Goal: Task Accomplishment & Management: Manage account settings

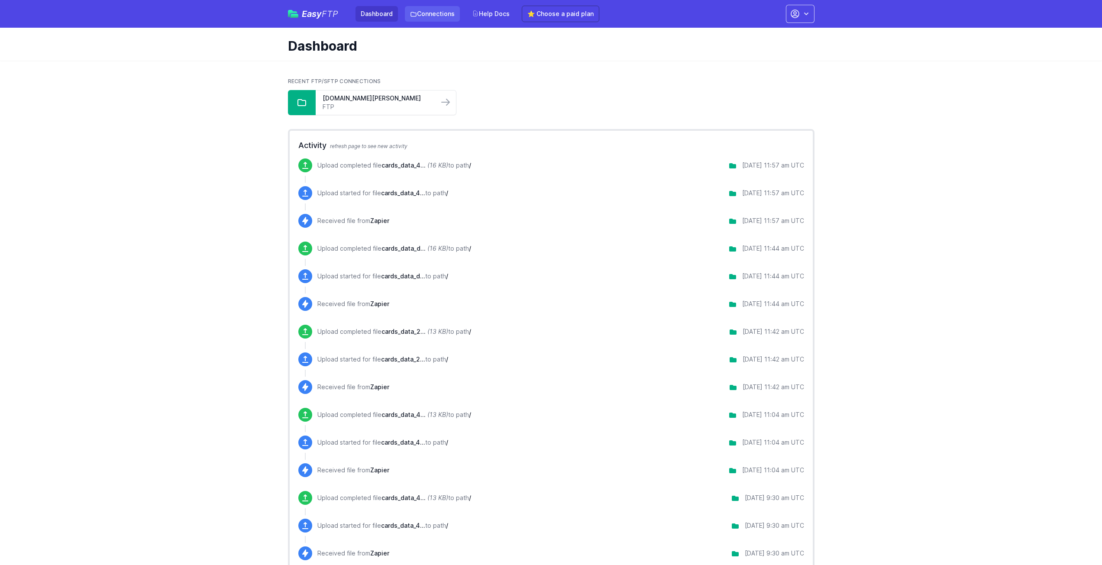
click at [420, 16] on link "Connections" at bounding box center [432, 14] width 55 height 16
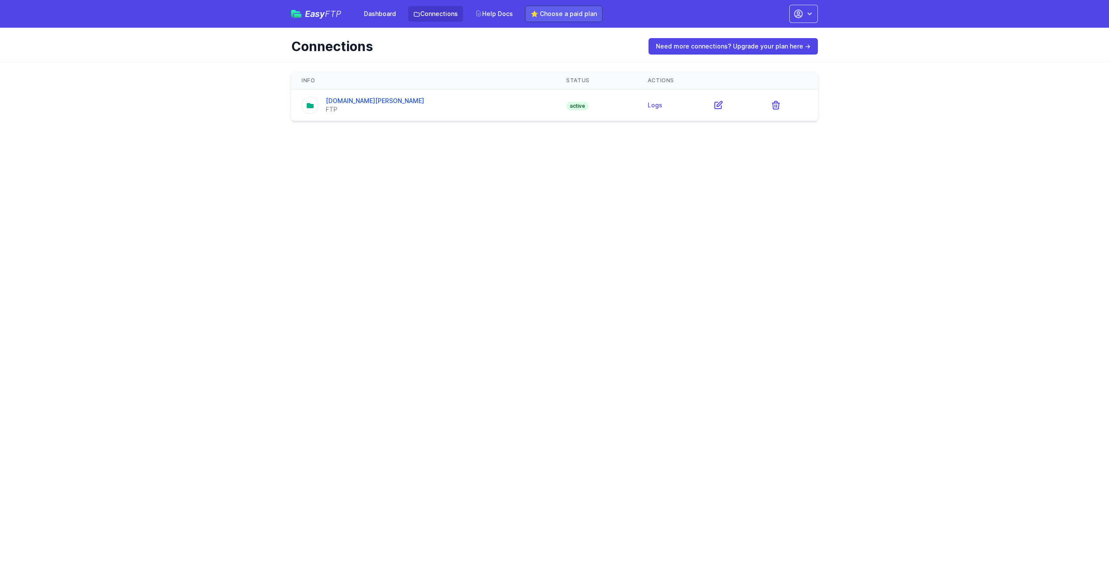
click at [547, 16] on link "⭐ Choose a paid plan" at bounding box center [564, 14] width 78 height 16
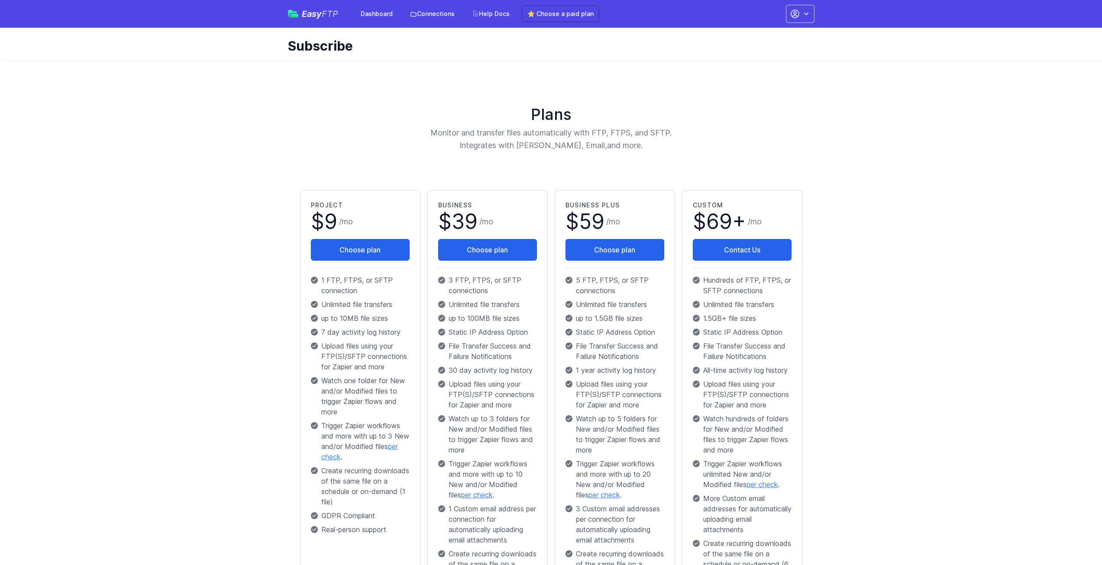
click at [336, 14] on span "FTP" at bounding box center [330, 14] width 16 height 10
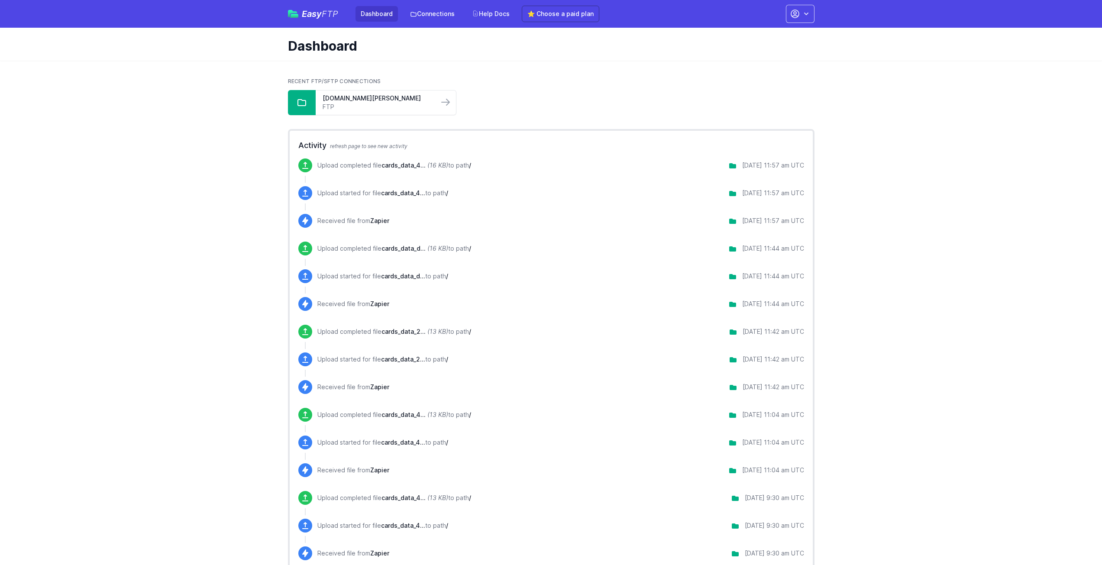
click at [774, 13] on div "Account Settings Your Profile Contact EasyFTP Set up Zapier Sign out" at bounding box center [793, 14] width 44 height 18
click at [794, 19] on icon "button" at bounding box center [795, 14] width 10 height 10
click at [774, 37] on link "Account Settings" at bounding box center [773, 36] width 83 height 16
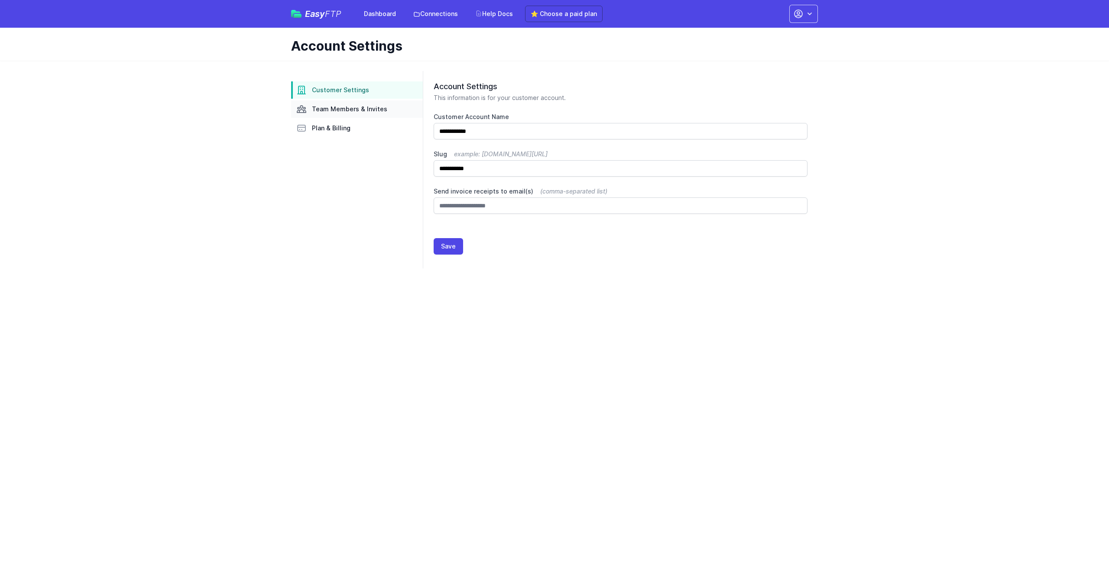
click at [371, 106] on span "Team Members & Invites" at bounding box center [349, 109] width 75 height 9
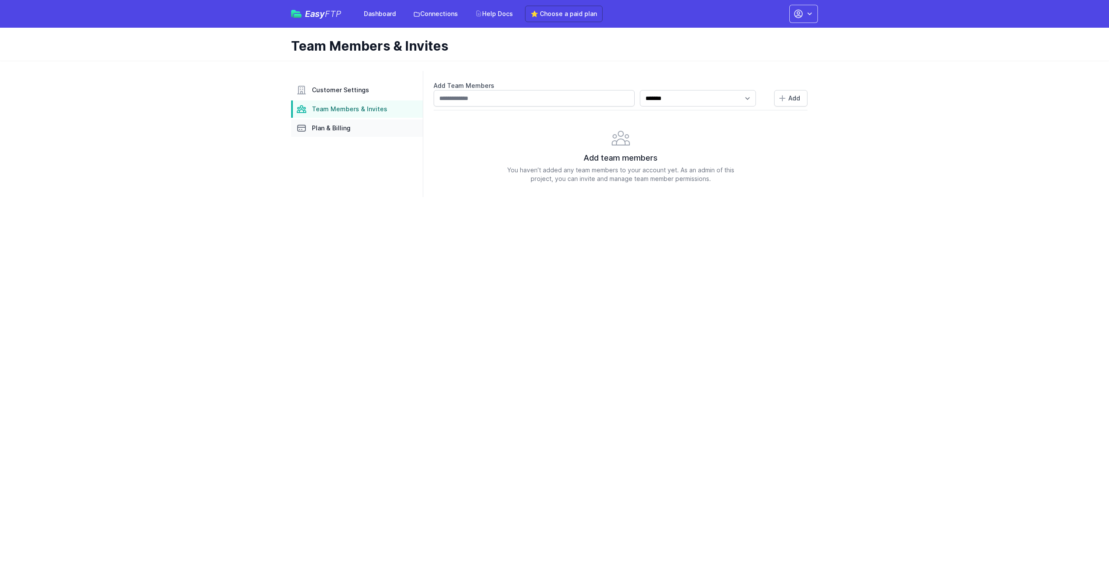
click at [332, 130] on span "Plan & Billing" at bounding box center [331, 128] width 39 height 9
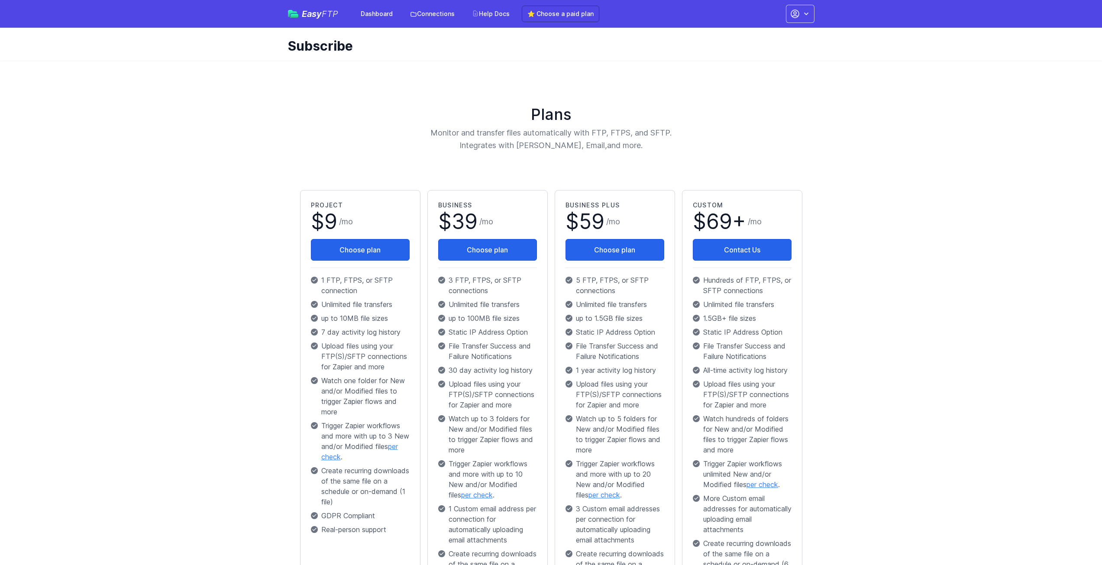
click at [326, 10] on span "FTP" at bounding box center [330, 14] width 16 height 10
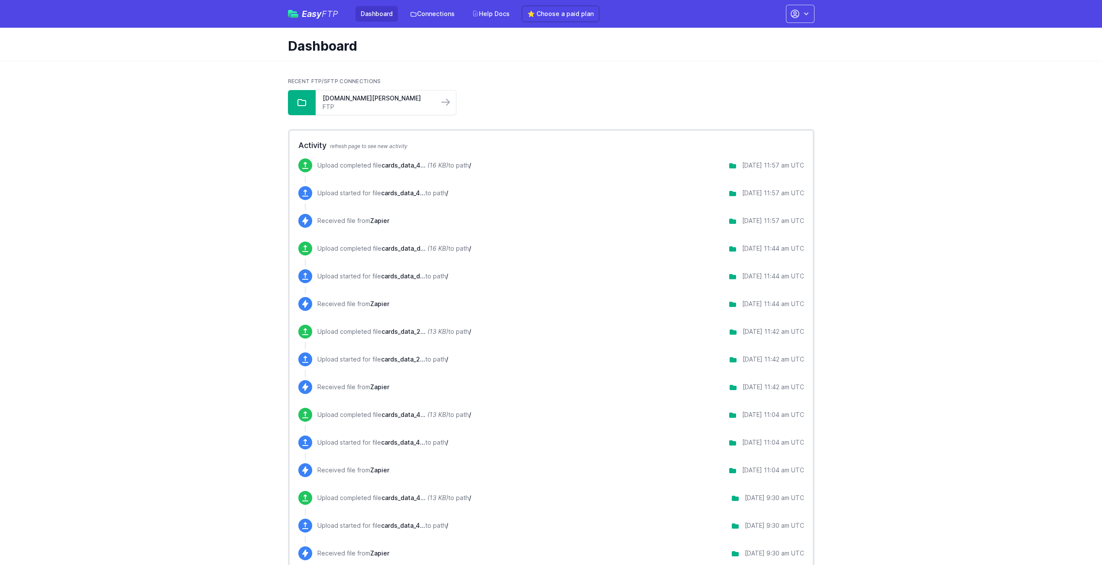
click at [374, 17] on link "Dashboard" at bounding box center [377, 14] width 42 height 16
click at [436, 13] on link "Connections" at bounding box center [432, 14] width 55 height 16
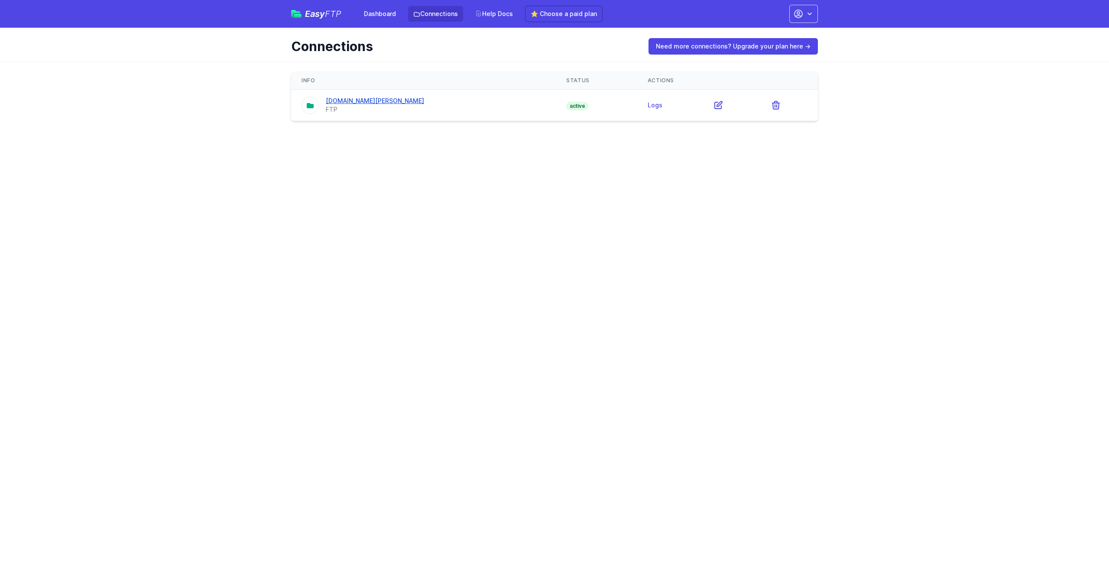
click at [383, 97] on link "bestellungen.rohner-socks.com" at bounding box center [375, 100] width 98 height 7
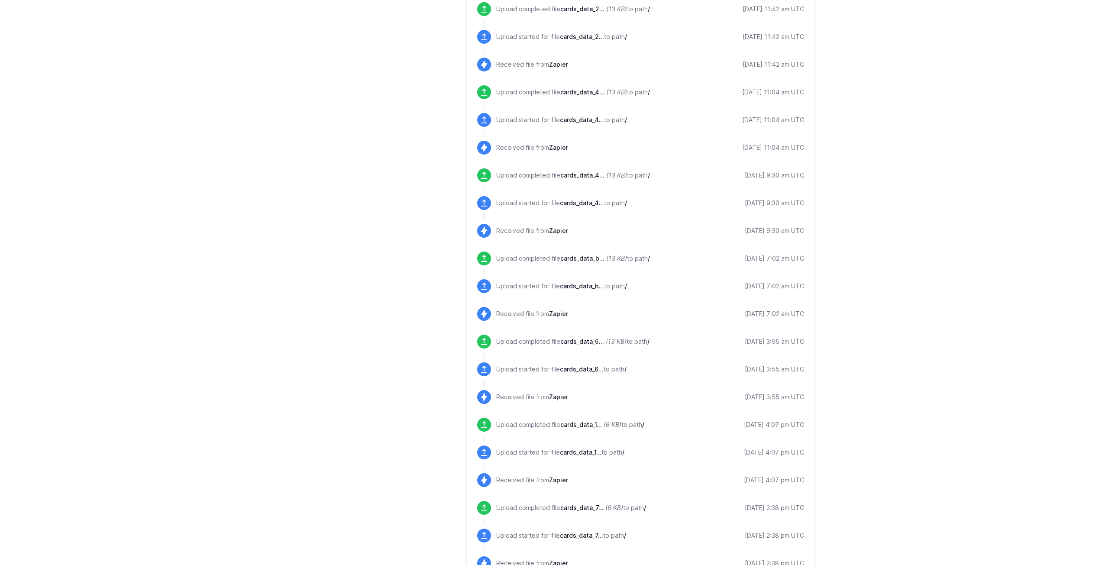
scroll to position [750, 0]
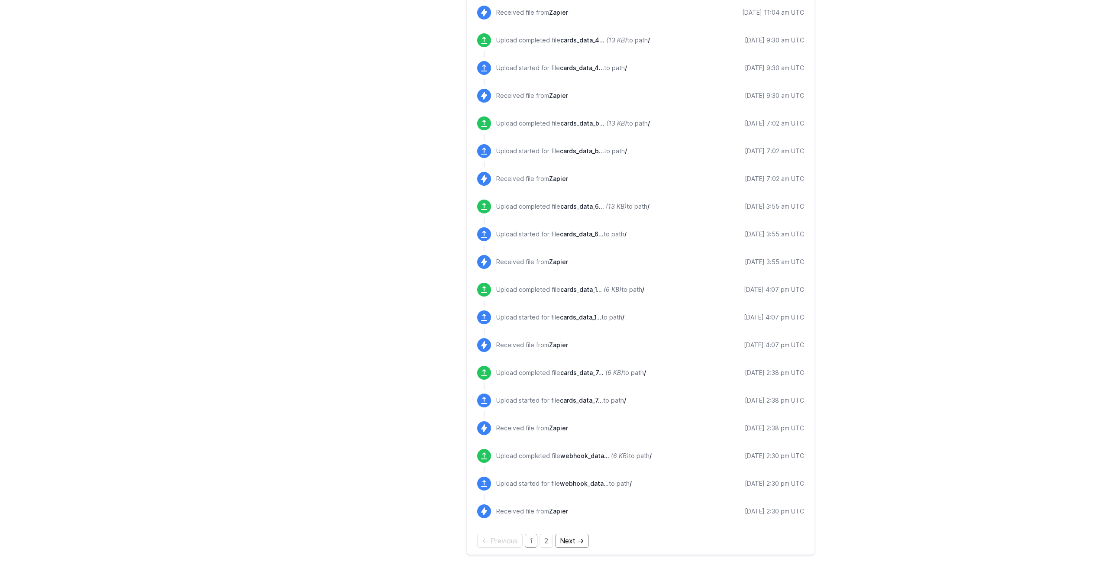
click at [573, 539] on link "Next →" at bounding box center [572, 541] width 34 height 14
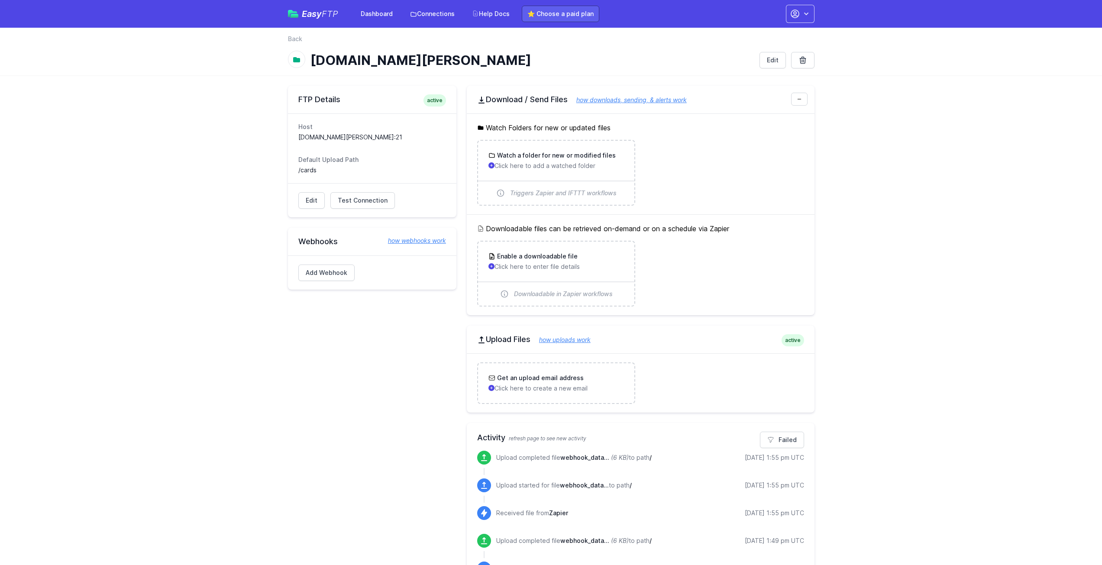
click at [525, 13] on link "⭐ Choose a paid plan" at bounding box center [561, 14] width 78 height 16
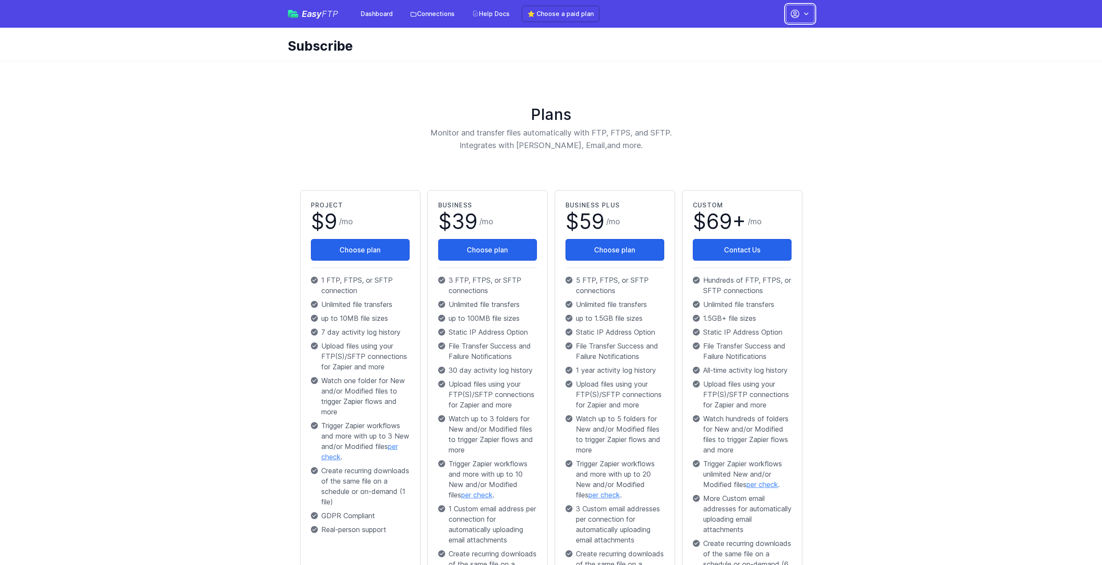
click at [804, 16] on icon "button" at bounding box center [806, 14] width 9 height 9
click at [788, 37] on link "Account Settings" at bounding box center [773, 36] width 83 height 16
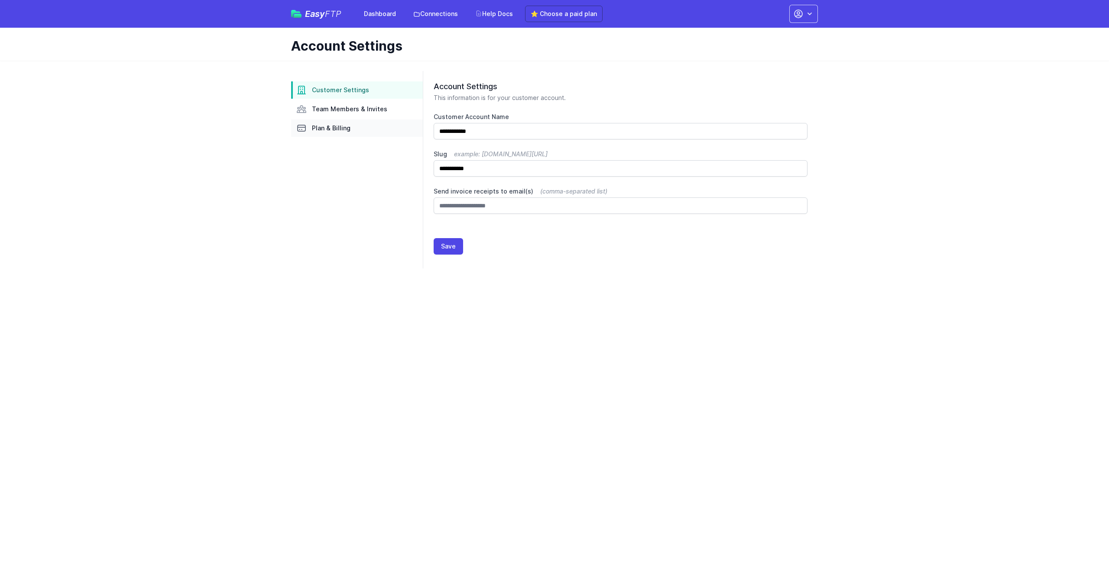
click at [333, 130] on span "Plan & Billing" at bounding box center [331, 128] width 39 height 9
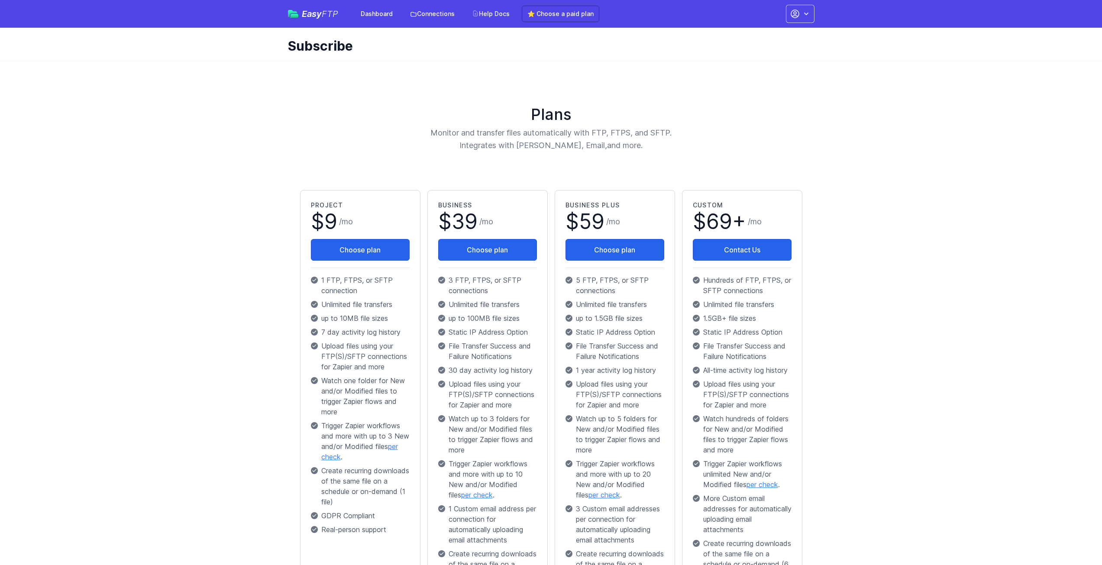
click at [808, 3] on div "Easy FTP Dashboard Connections Help Docs ⭐ Choose a paid plan Account Settings …" at bounding box center [551, 14] width 527 height 28
click at [801, 11] on button "button" at bounding box center [800, 14] width 29 height 18
click at [753, 32] on link "Account Settings" at bounding box center [773, 36] width 83 height 16
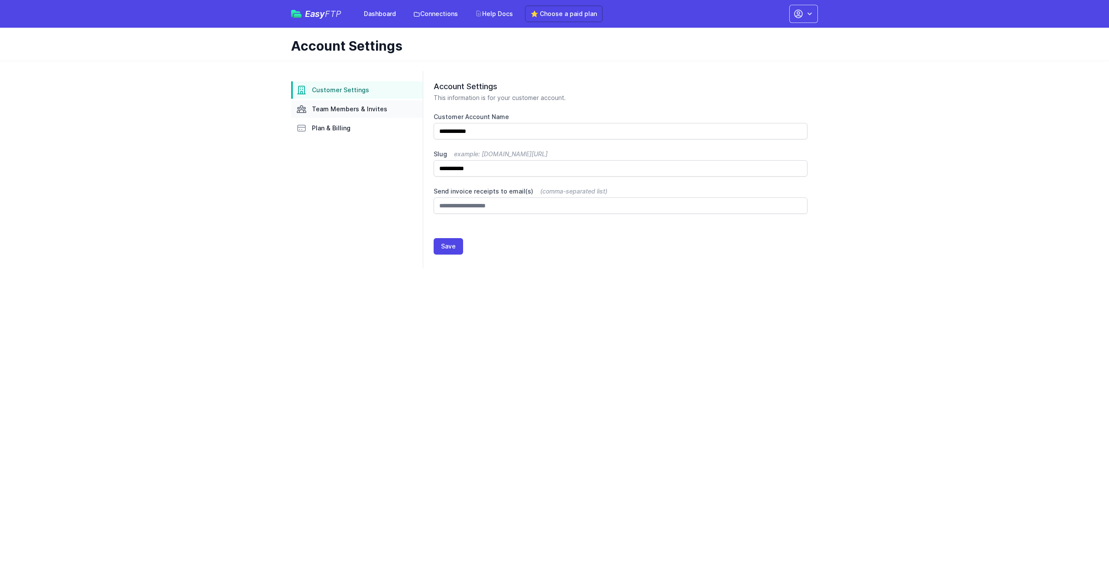
click at [348, 111] on span "Team Members & Invites" at bounding box center [349, 109] width 75 height 9
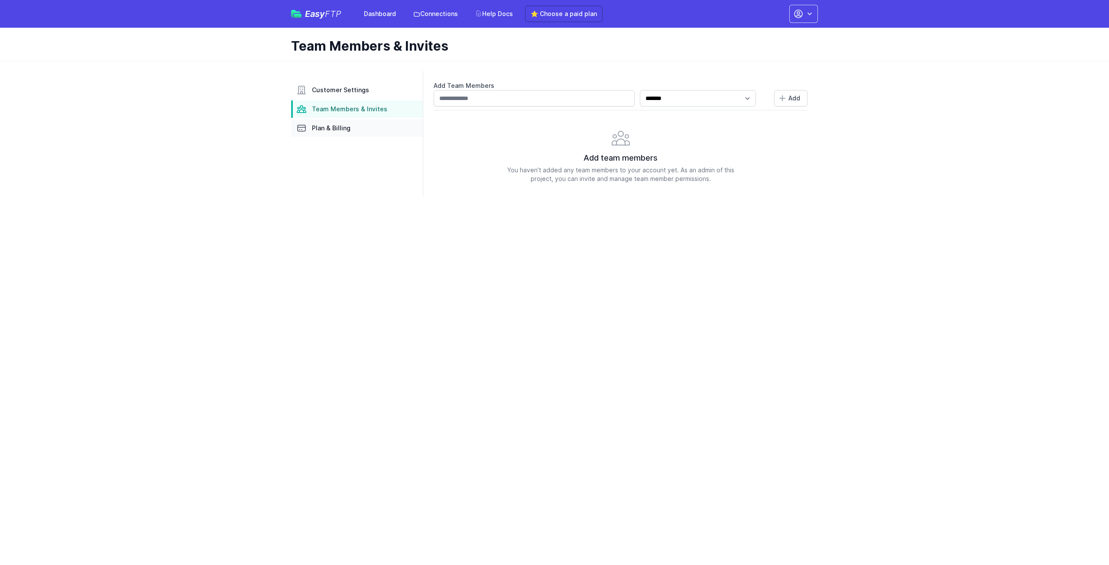
click at [341, 127] on span "Plan & Billing" at bounding box center [331, 128] width 39 height 9
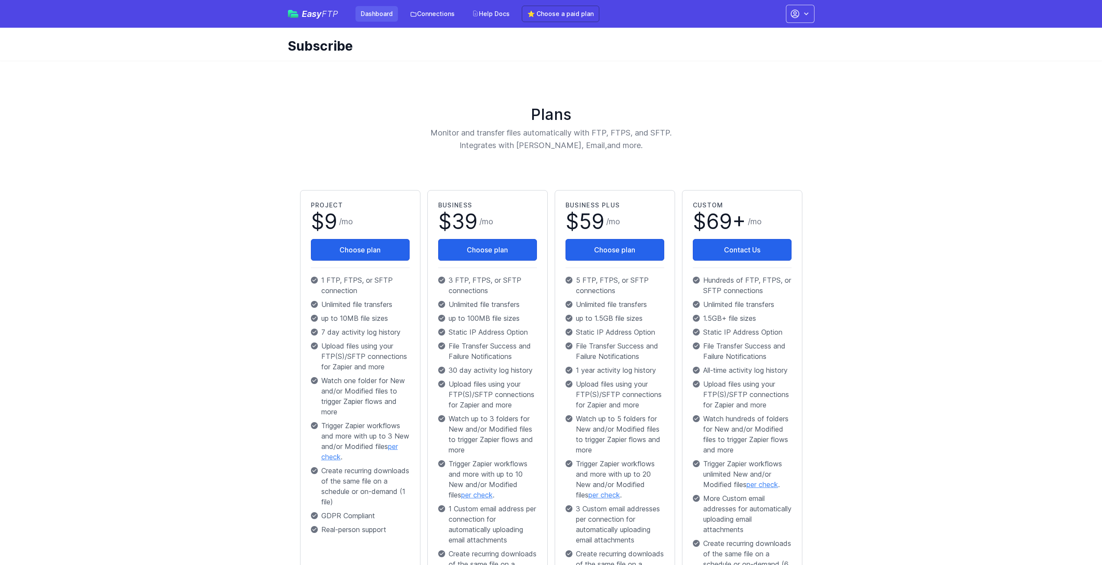
click at [358, 16] on link "Dashboard" at bounding box center [377, 14] width 42 height 16
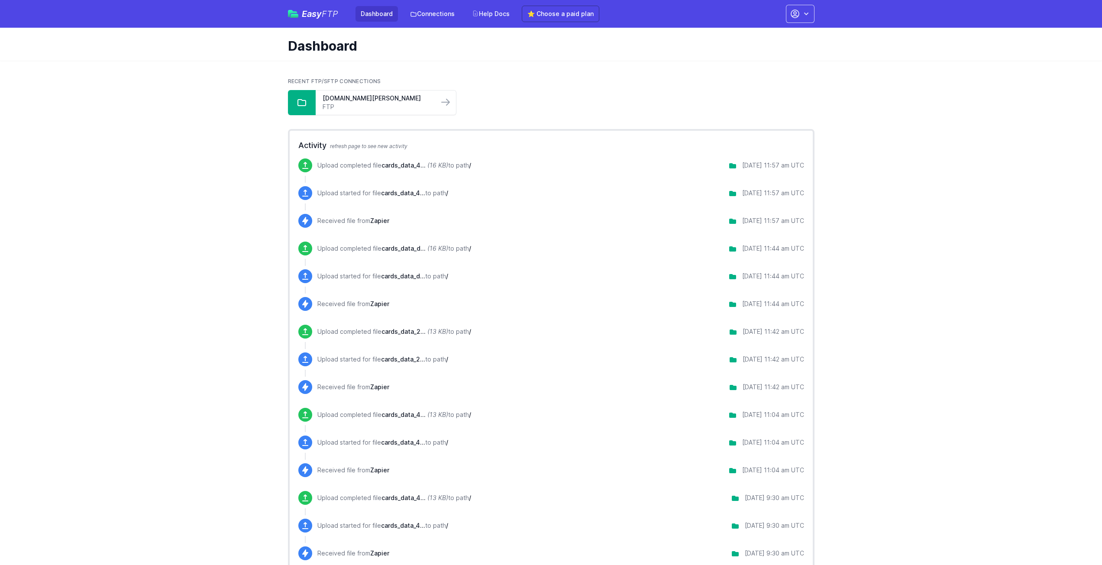
click at [329, 16] on span "FTP" at bounding box center [330, 14] width 16 height 10
click at [496, 11] on link "Help Docs" at bounding box center [491, 14] width 48 height 16
click at [539, 10] on link "⭐ Choose a paid plan" at bounding box center [561, 14] width 78 height 16
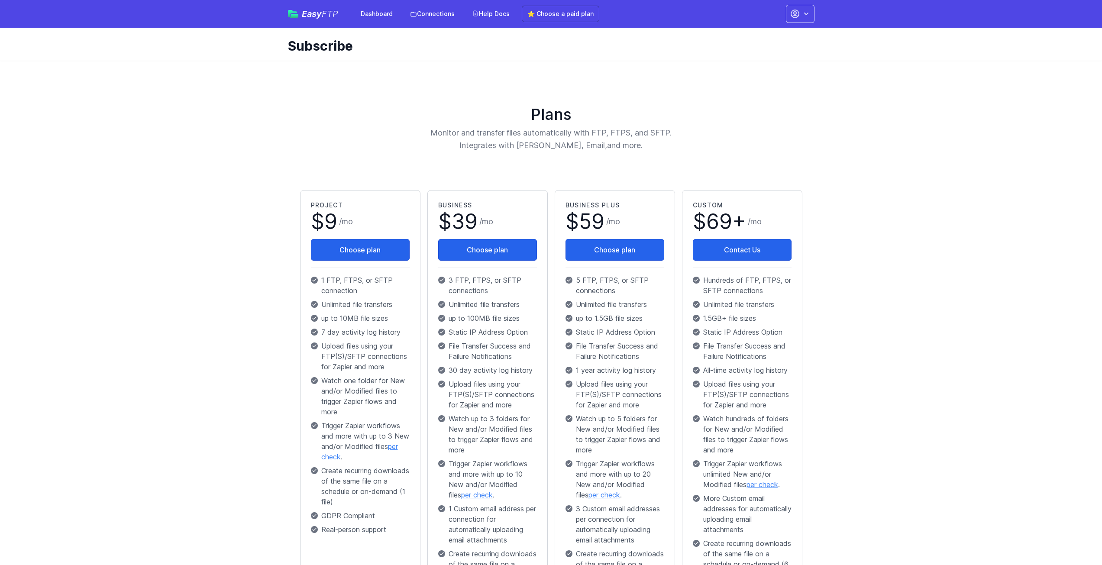
click at [330, 14] on span "FTP" at bounding box center [330, 14] width 16 height 10
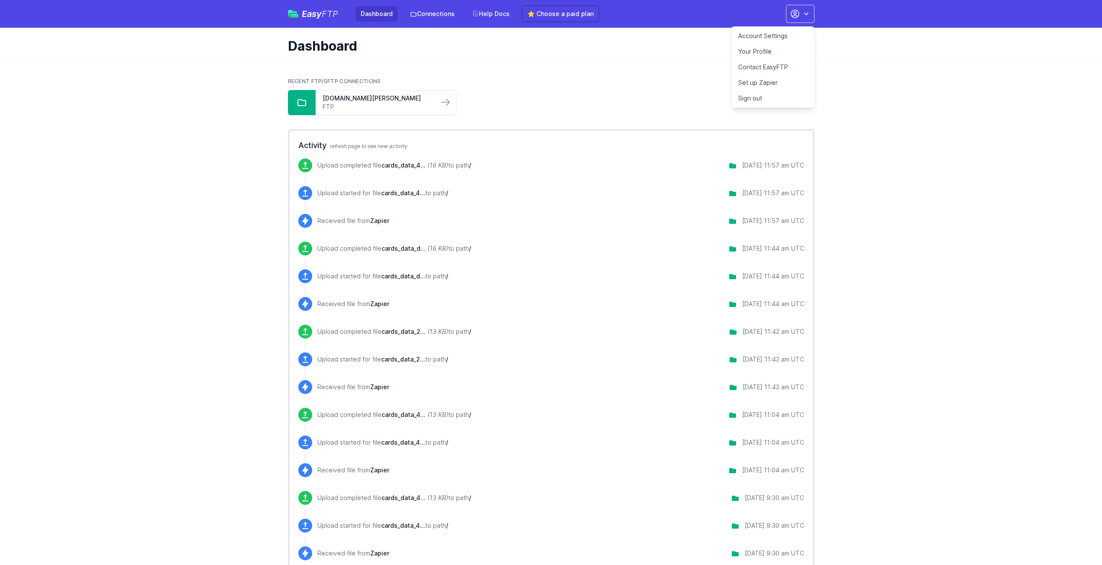
click at [767, 52] on link "Your Profile" at bounding box center [773, 52] width 83 height 16
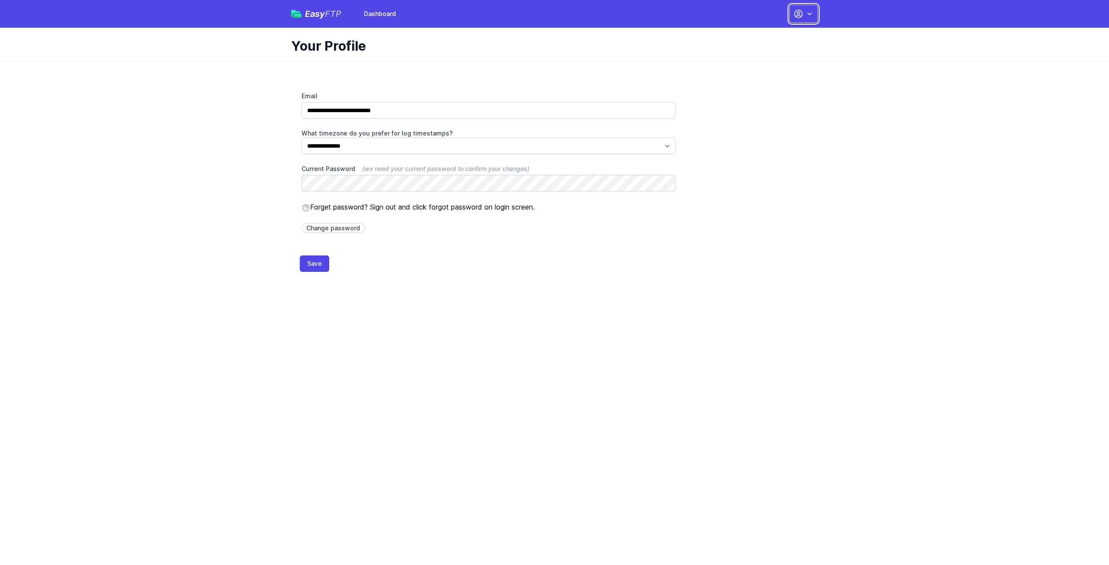
click at [812, 20] on button "button" at bounding box center [803, 14] width 29 height 18
click at [764, 39] on link "Dashboard" at bounding box center [776, 36] width 83 height 16
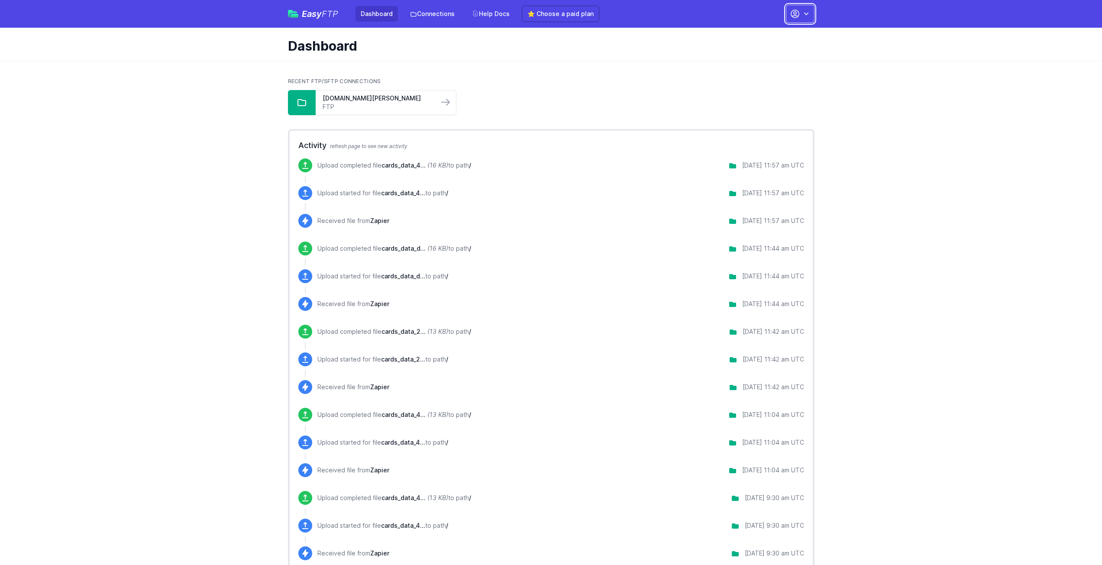
click at [811, 15] on icon "button" at bounding box center [806, 14] width 9 height 9
click at [773, 80] on link "Set up Zapier" at bounding box center [773, 83] width 83 height 16
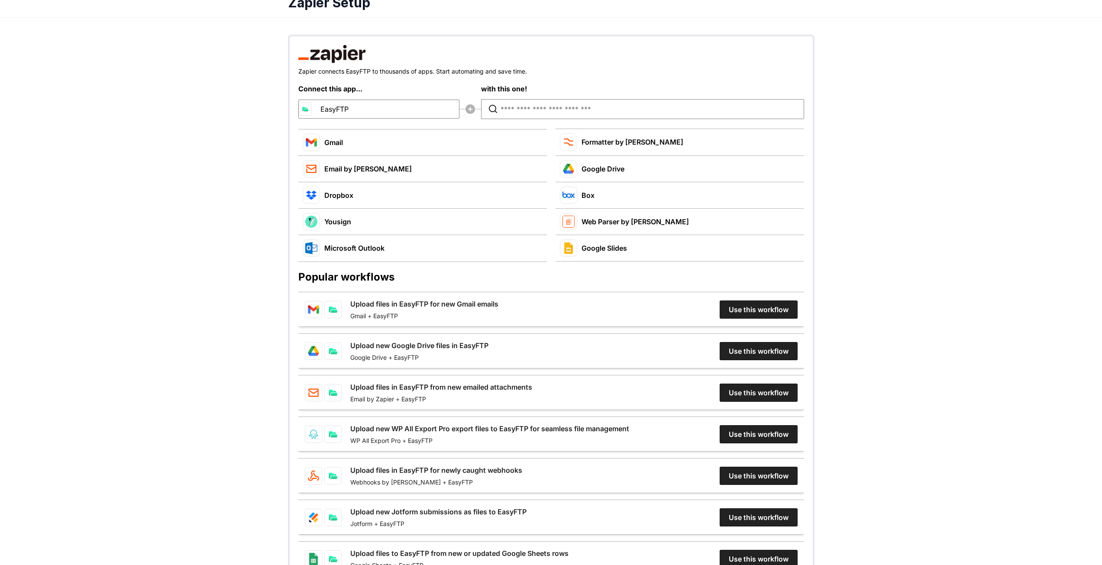
scroll to position [254, 0]
